Goal: Task Accomplishment & Management: Use online tool/utility

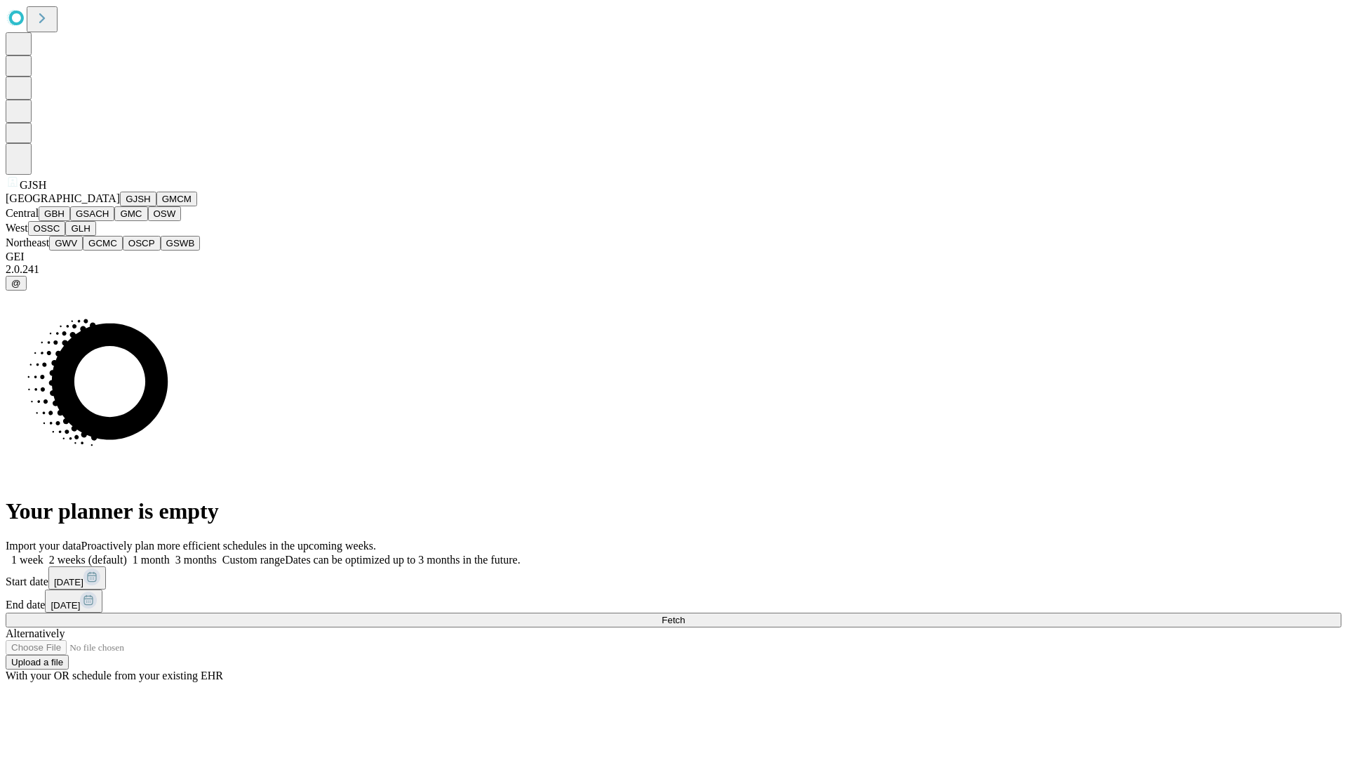
click at [120, 206] on button "GJSH" at bounding box center [138, 199] width 36 height 15
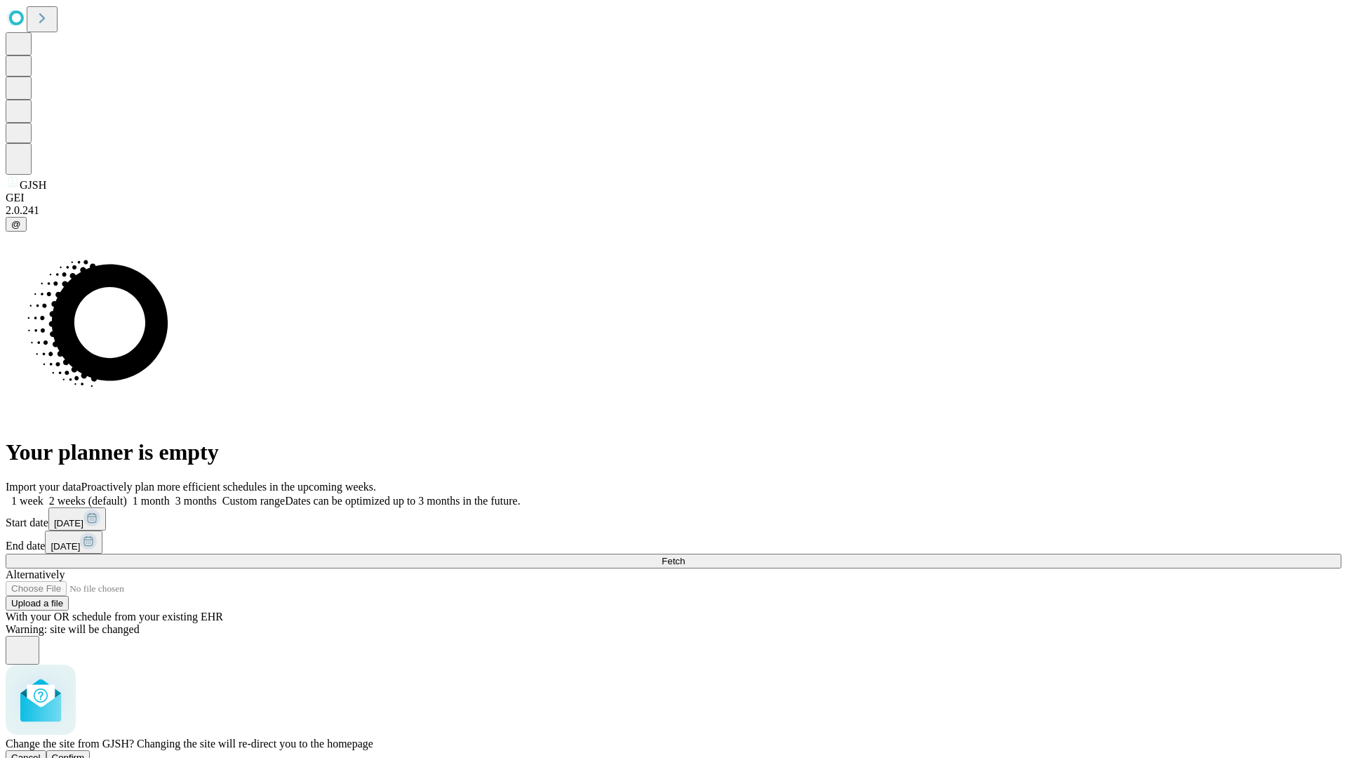
click at [85, 752] on span "Confirm" at bounding box center [68, 757] width 33 height 11
click at [170, 495] on label "1 month" at bounding box center [148, 501] width 43 height 12
click at [685, 556] on span "Fetch" at bounding box center [673, 561] width 23 height 11
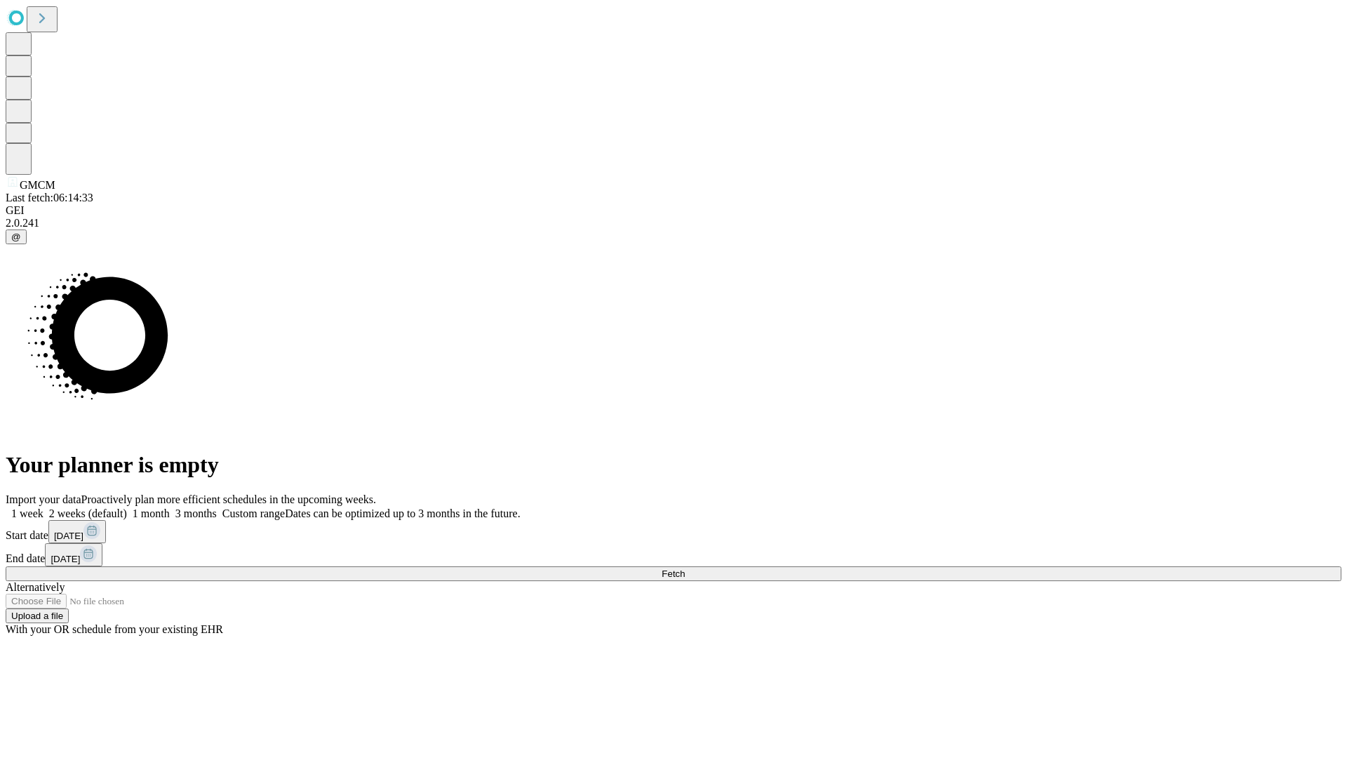
click at [170, 507] on label "1 month" at bounding box center [148, 513] width 43 height 12
click at [685, 568] on span "Fetch" at bounding box center [673, 573] width 23 height 11
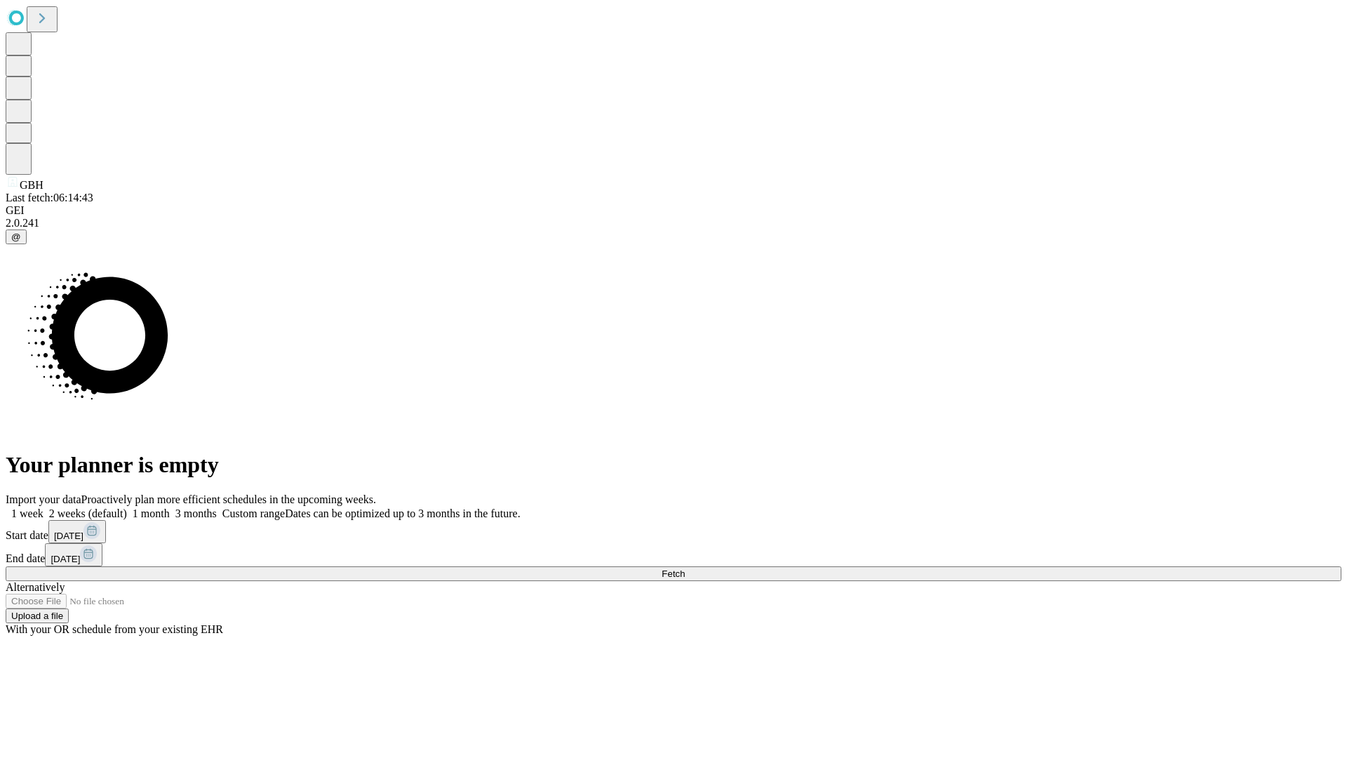
click at [170, 507] on label "1 month" at bounding box center [148, 513] width 43 height 12
click at [685, 568] on span "Fetch" at bounding box center [673, 573] width 23 height 11
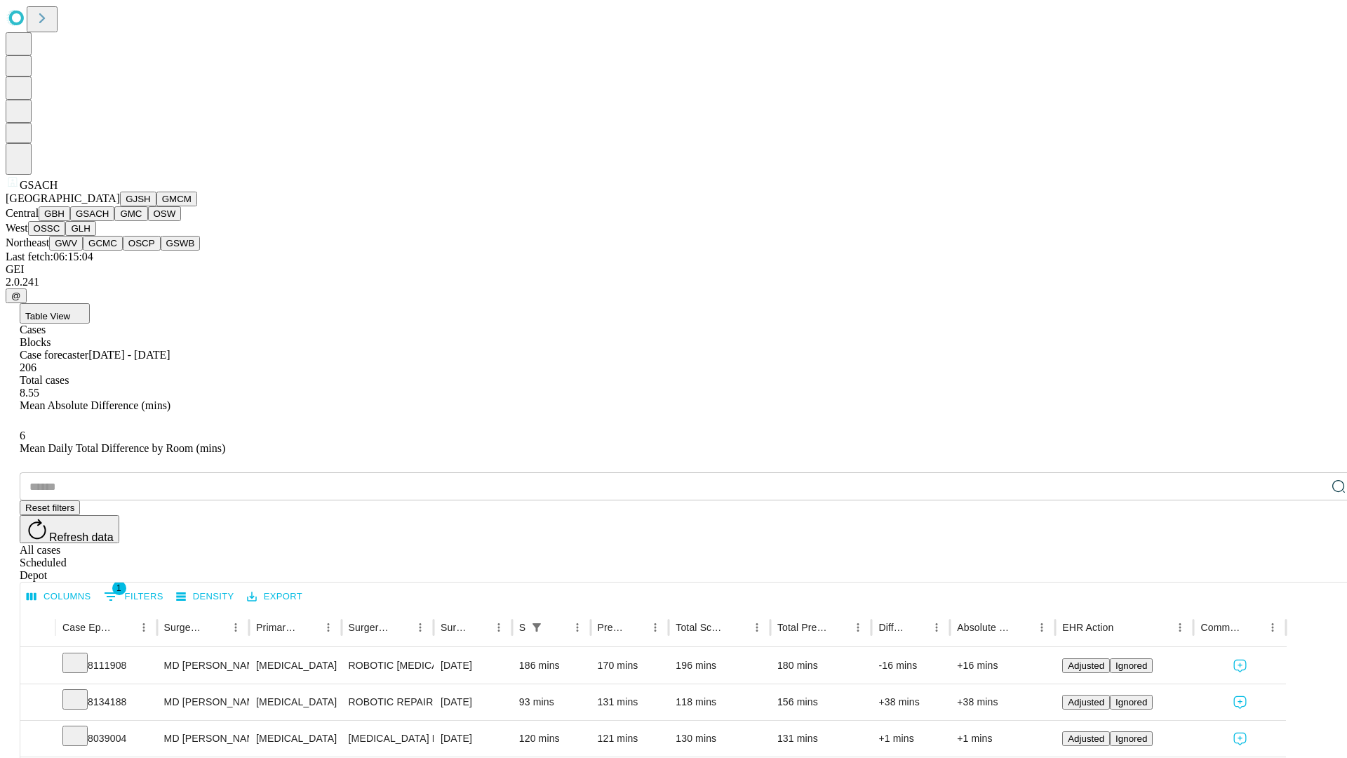
click at [114, 221] on button "GMC" at bounding box center [130, 213] width 33 height 15
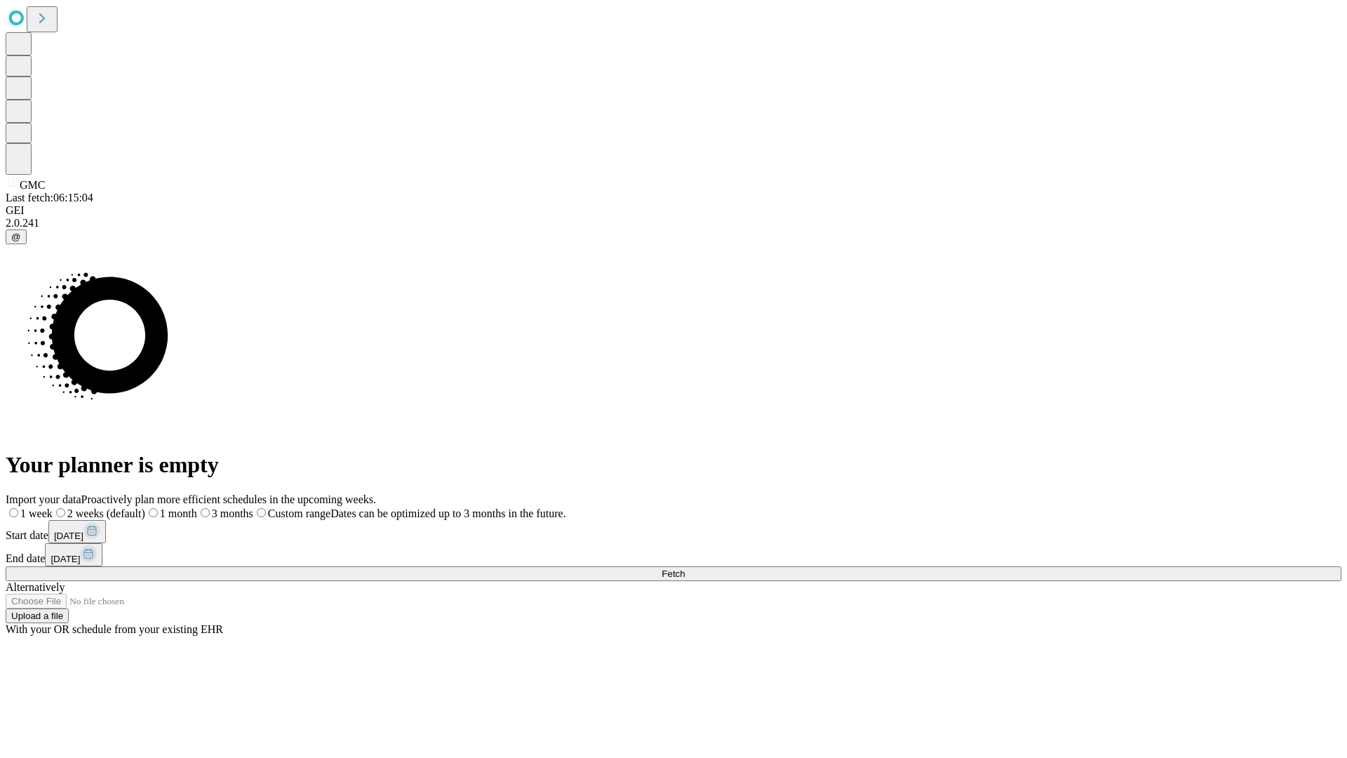
click at [197, 507] on label "1 month" at bounding box center [171, 513] width 52 height 12
click at [685, 568] on span "Fetch" at bounding box center [673, 573] width 23 height 11
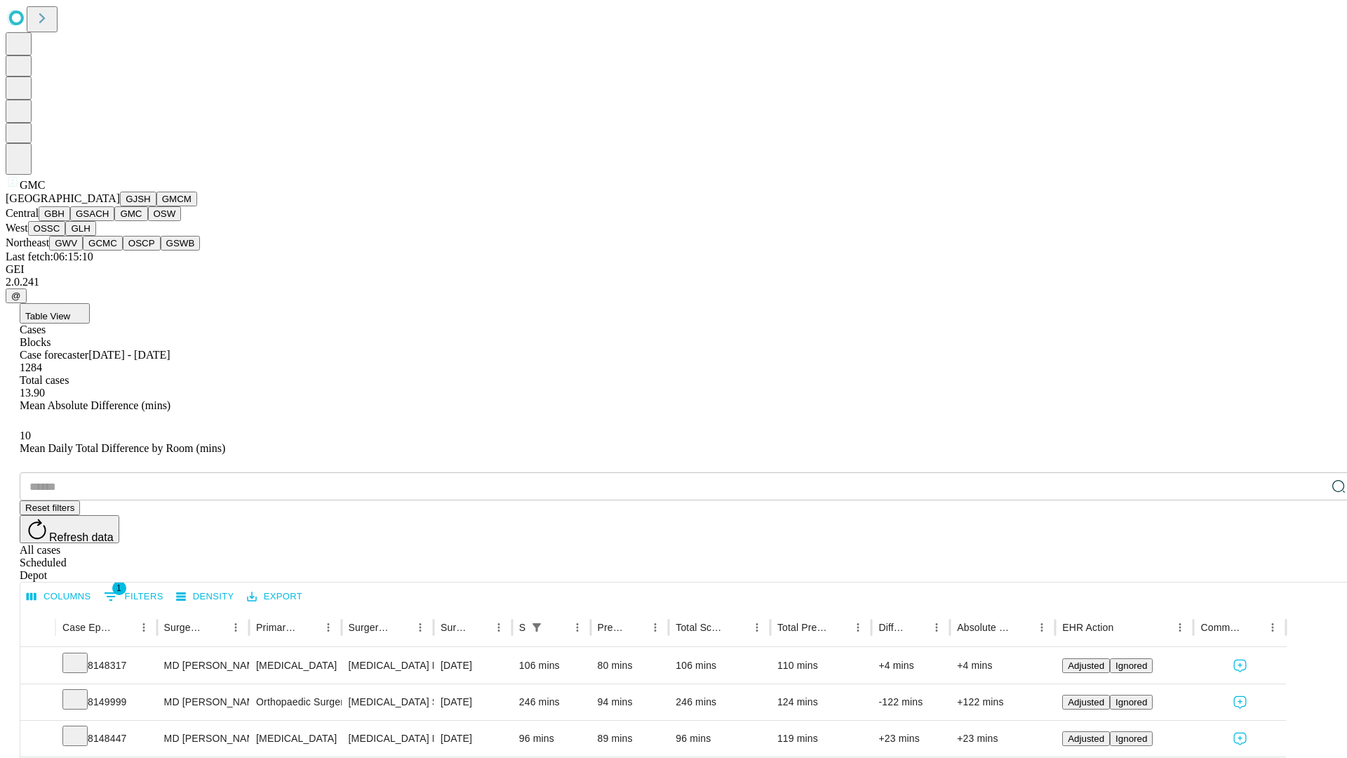
click at [148, 221] on button "OSW" at bounding box center [165, 213] width 34 height 15
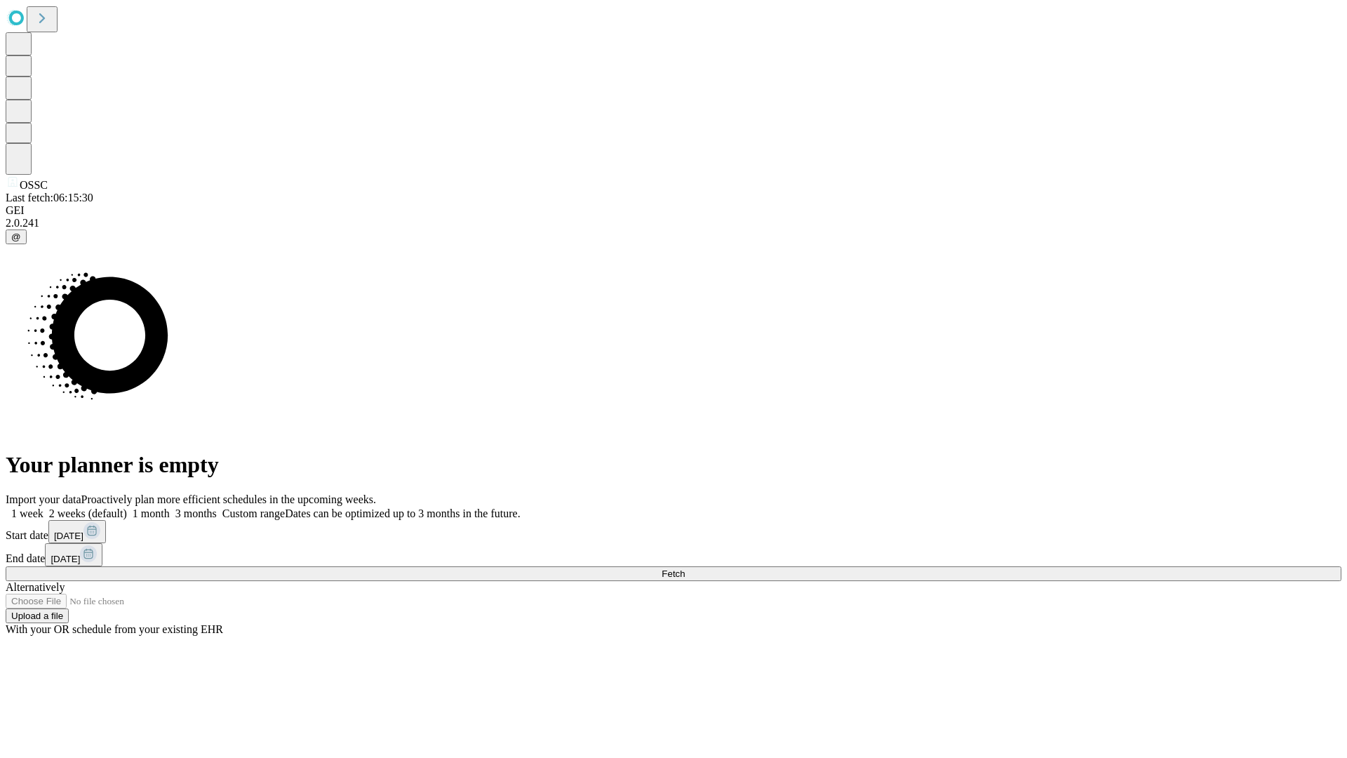
click at [170, 507] on label "1 month" at bounding box center [148, 513] width 43 height 12
click at [685, 568] on span "Fetch" at bounding box center [673, 573] width 23 height 11
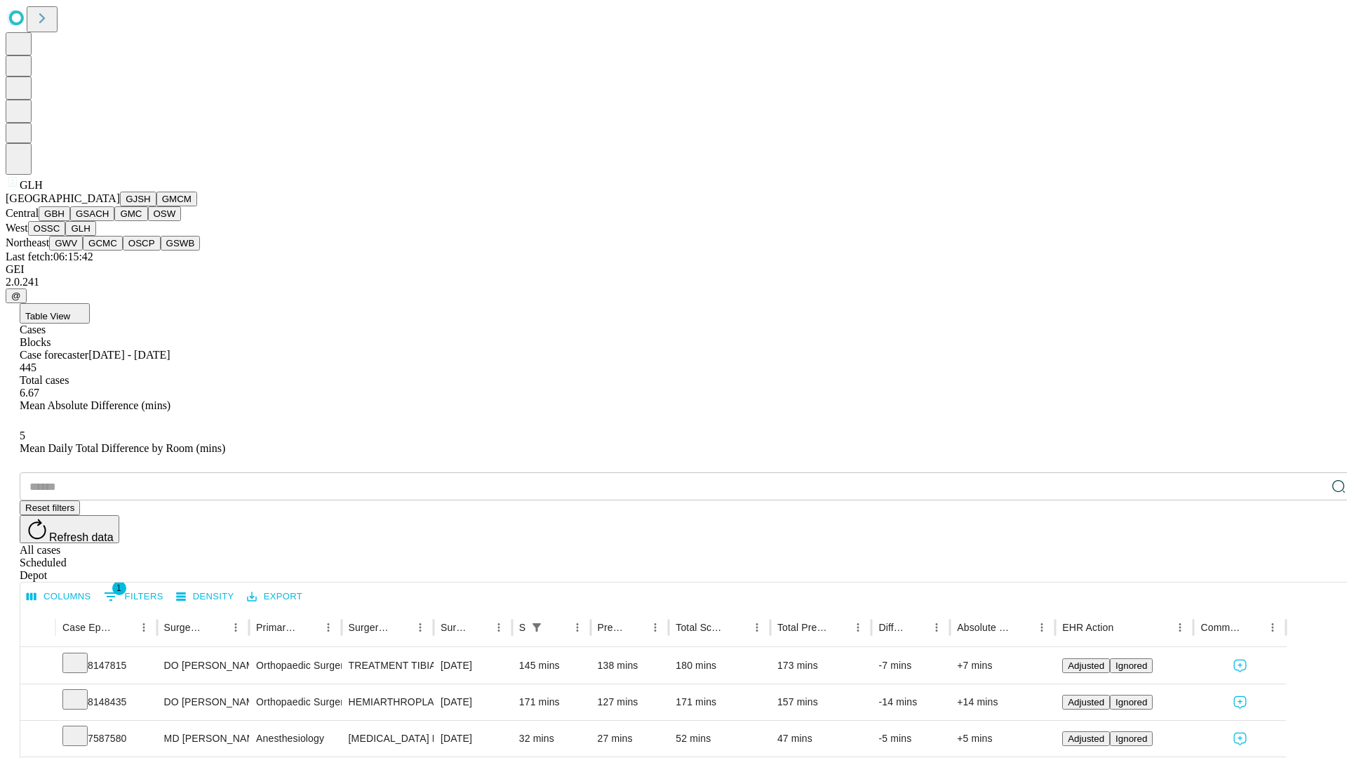
click at [83, 251] on button "GWV" at bounding box center [66, 243] width 34 height 15
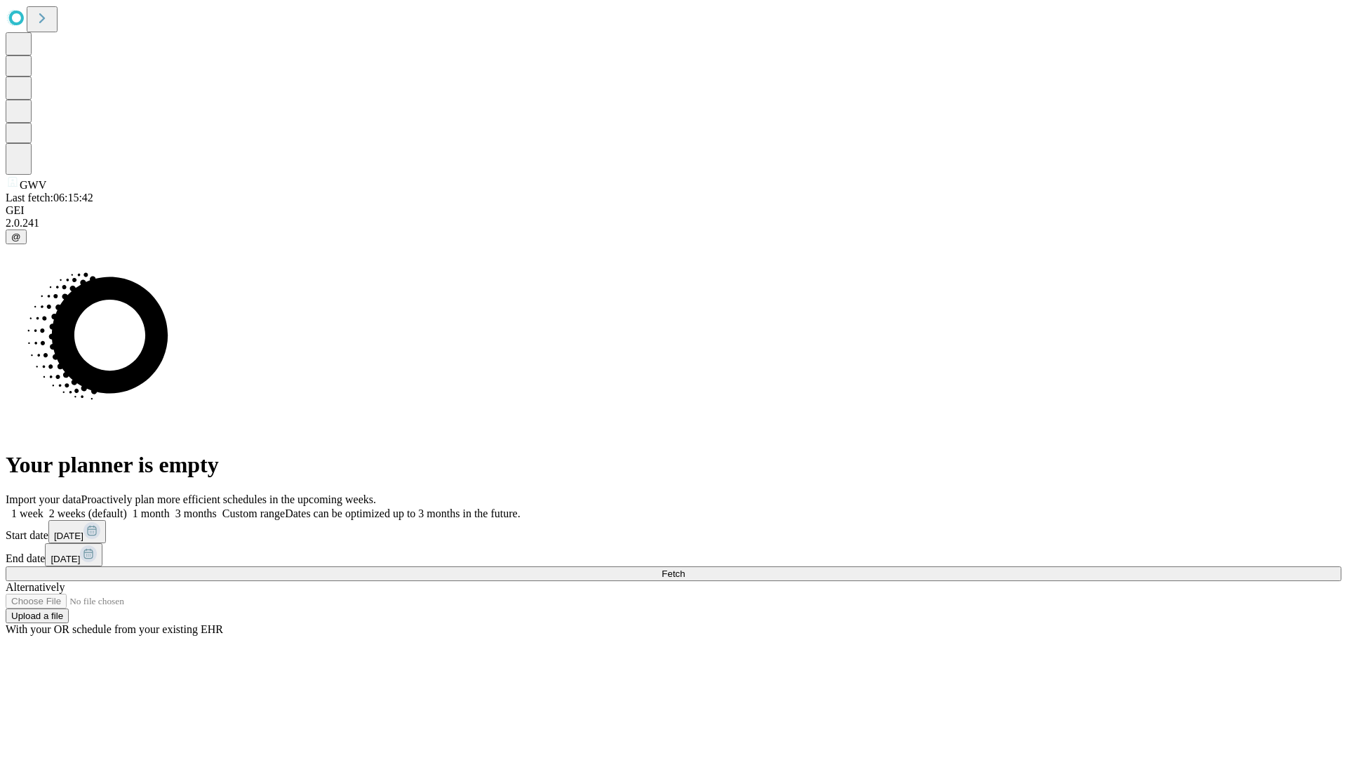
click at [685, 568] on span "Fetch" at bounding box center [673, 573] width 23 height 11
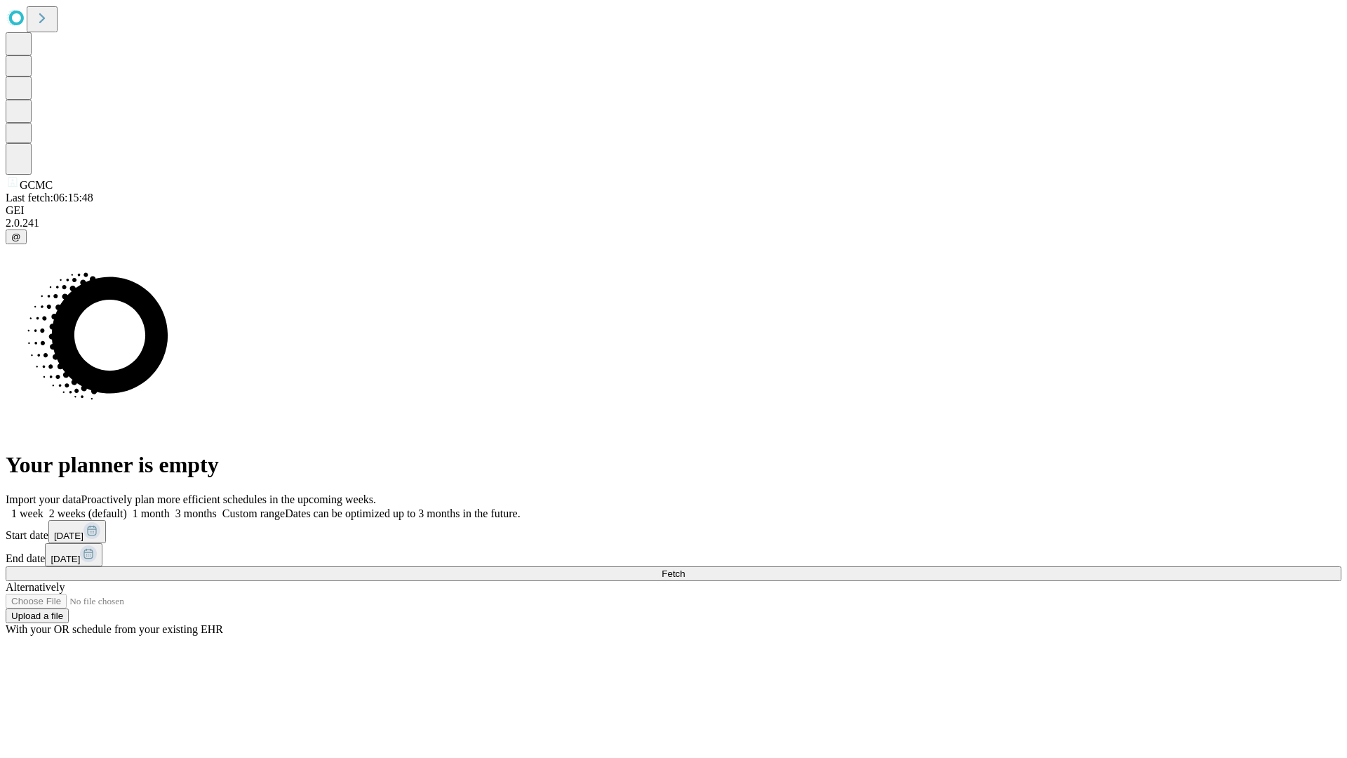
click at [170, 507] on label "1 month" at bounding box center [148, 513] width 43 height 12
click at [685, 568] on span "Fetch" at bounding box center [673, 573] width 23 height 11
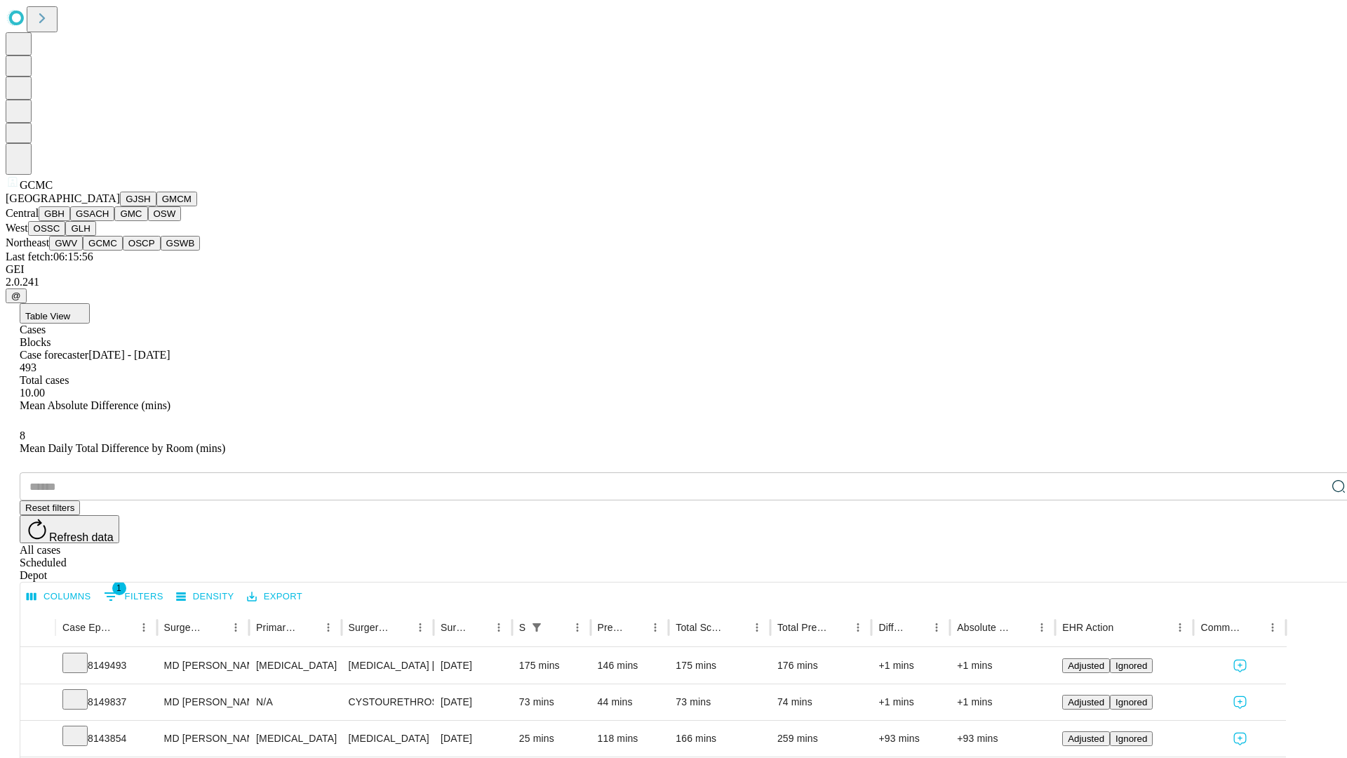
click at [123, 251] on button "OSCP" at bounding box center [142, 243] width 38 height 15
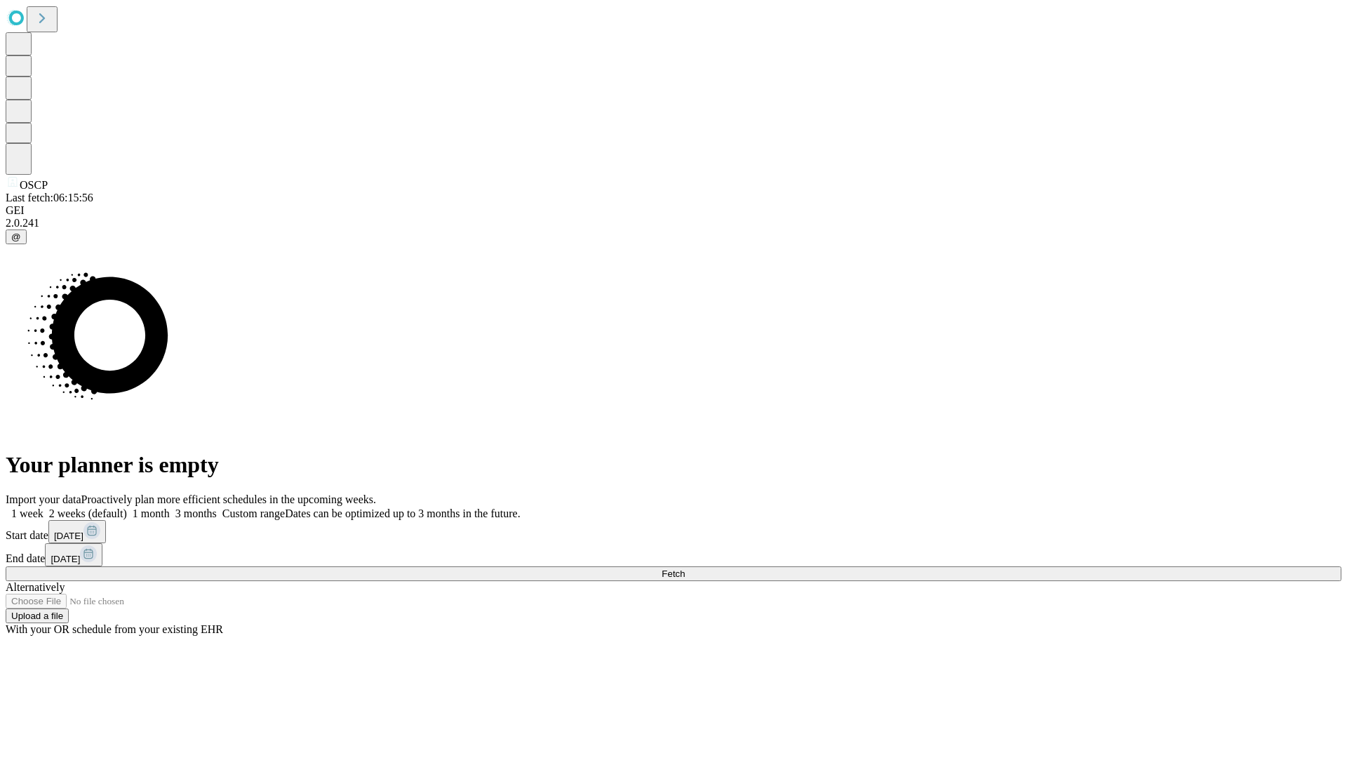
click at [170, 507] on label "1 month" at bounding box center [148, 513] width 43 height 12
click at [685, 568] on span "Fetch" at bounding box center [673, 573] width 23 height 11
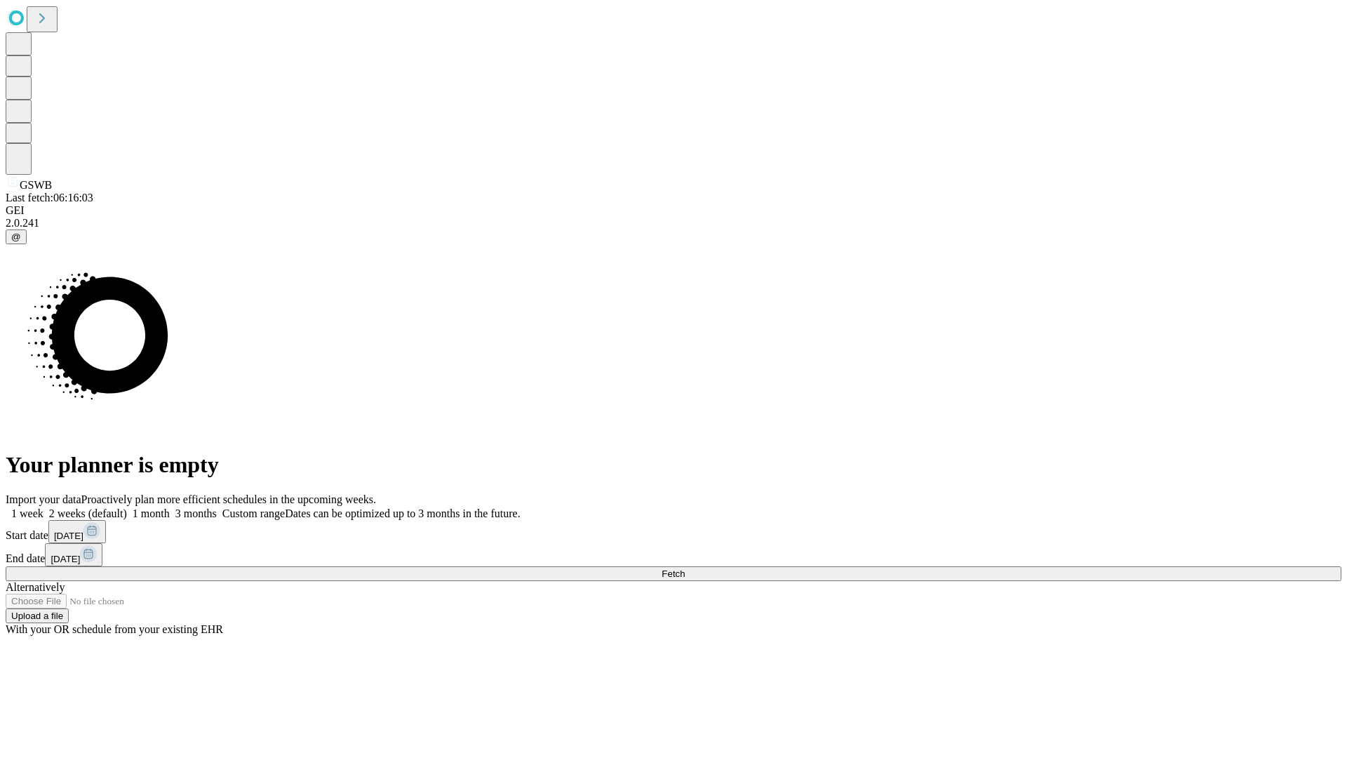
click at [170, 507] on label "1 month" at bounding box center [148, 513] width 43 height 12
click at [685, 568] on span "Fetch" at bounding box center [673, 573] width 23 height 11
